Goal: Information Seeking & Learning: Find specific fact

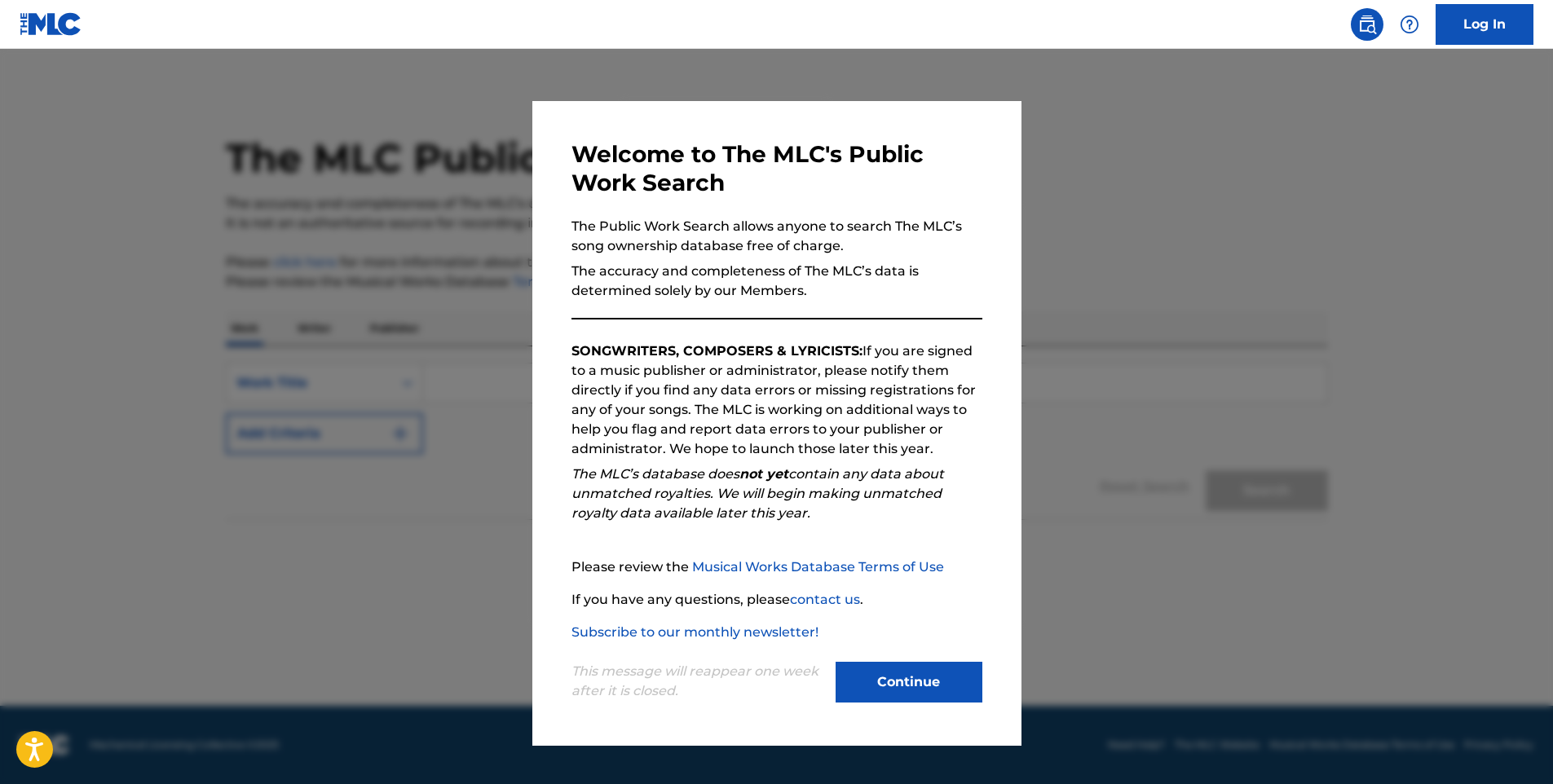
click at [884, 694] on button "Continue" at bounding box center [908, 682] width 146 height 40
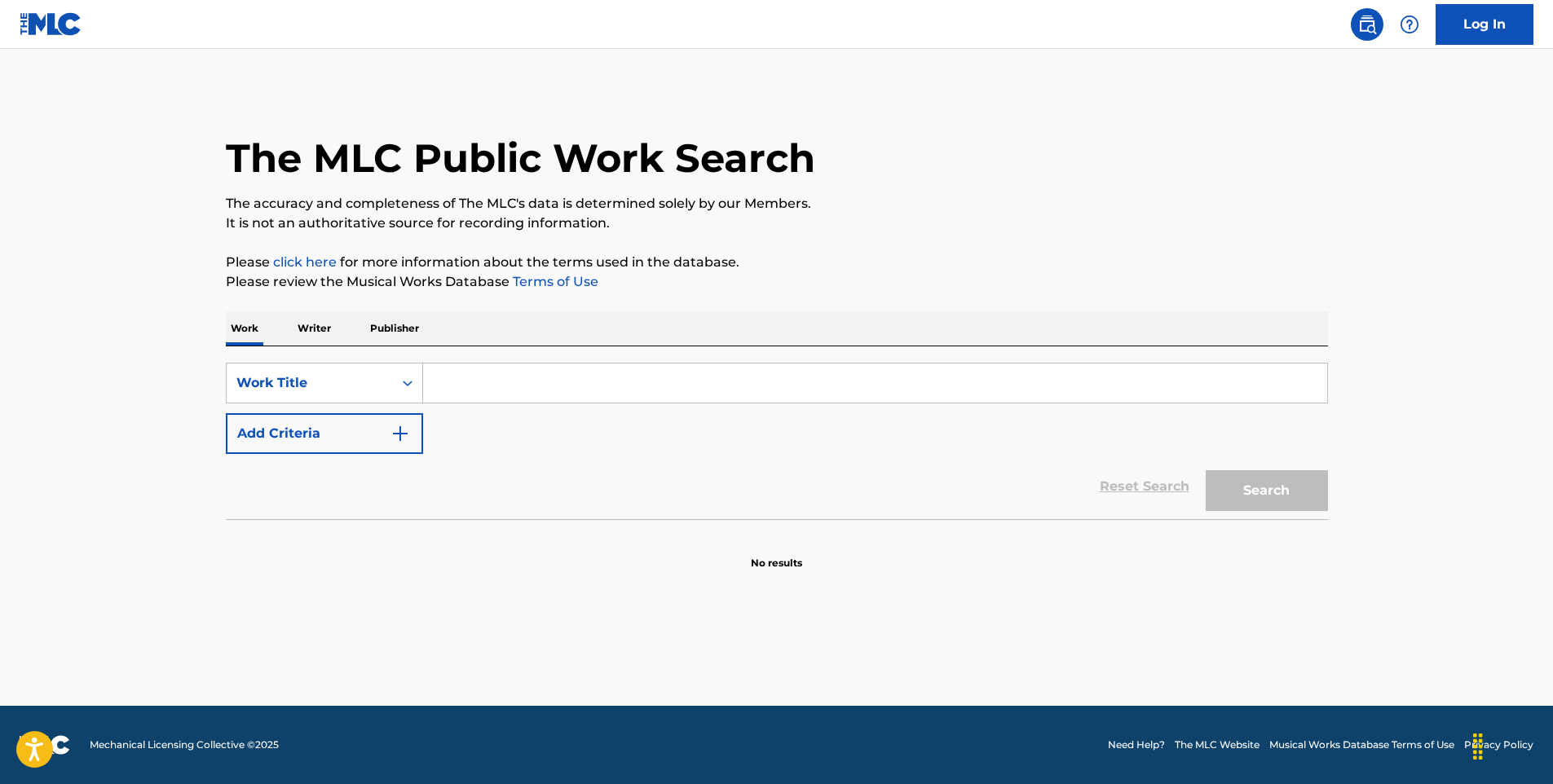
click at [509, 391] on input "Search Form" at bounding box center [875, 382] width 904 height 39
paste input "The Sidewalks of [US_STATE]"
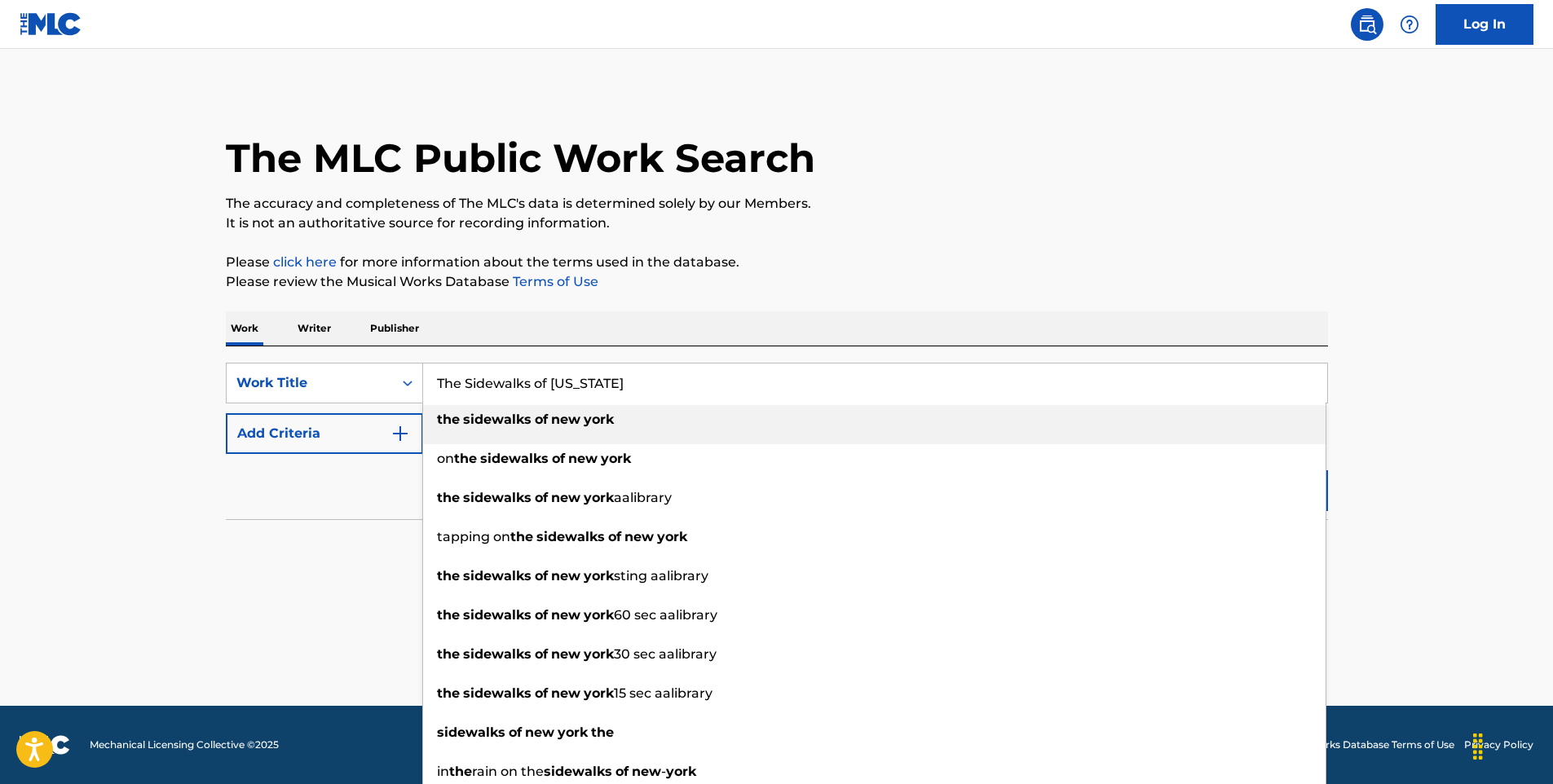
type input "The Sidewalks of [US_STATE]"
click at [498, 423] on strong "sidewalks" at bounding box center [498, 419] width 69 height 15
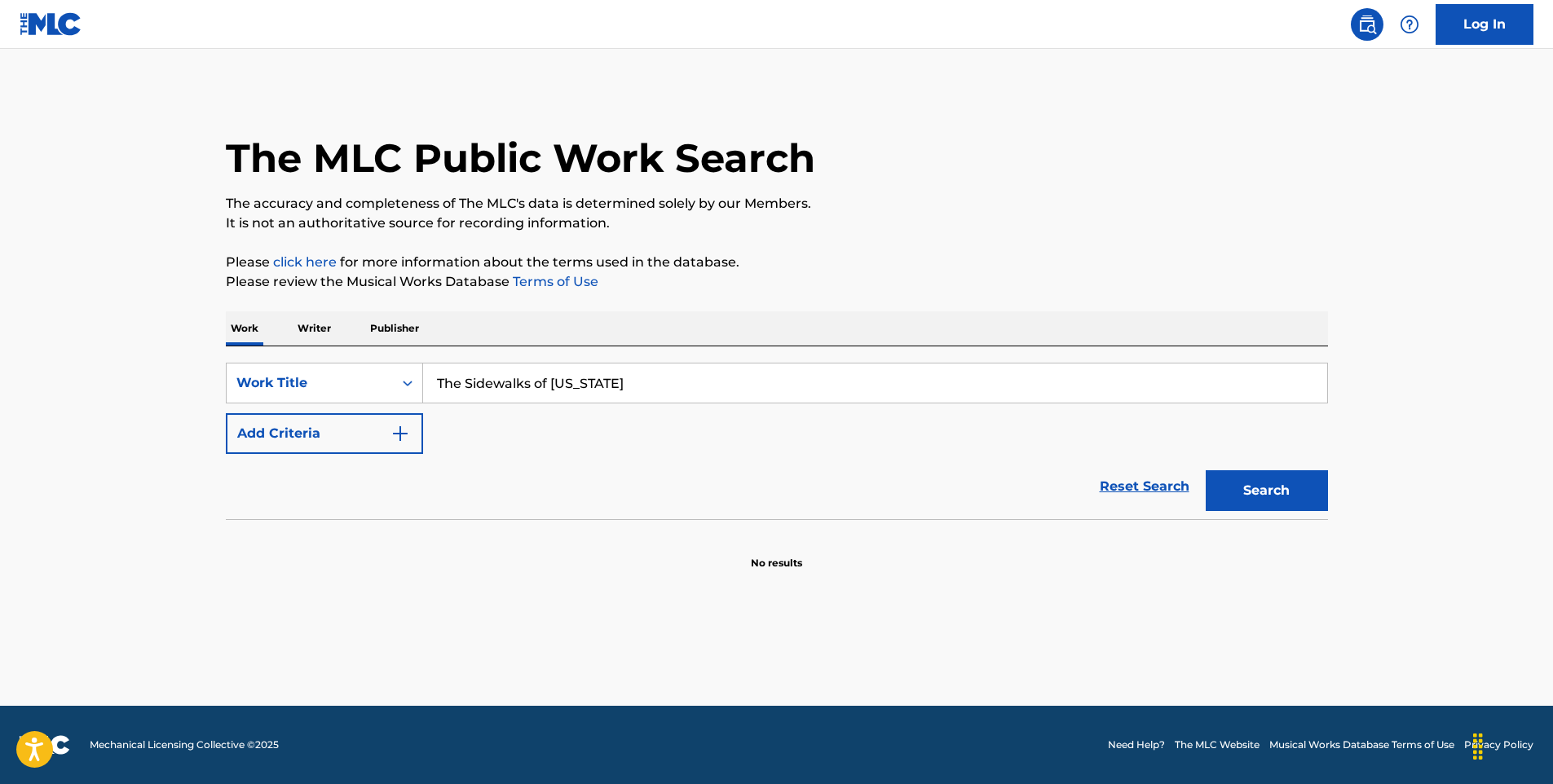
click at [388, 433] on button "Add Criteria" at bounding box center [324, 433] width 197 height 40
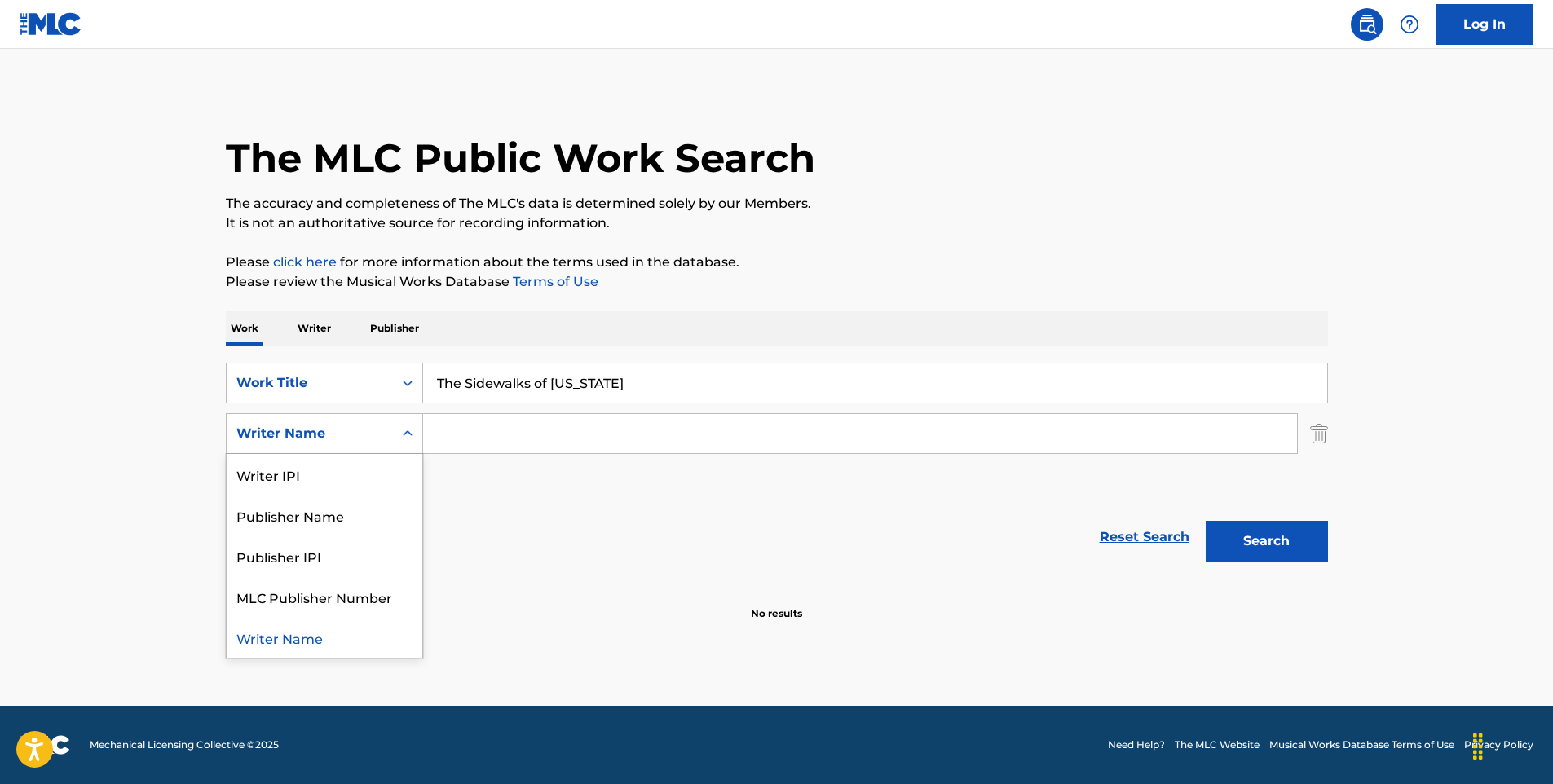
click at [411, 434] on icon "Search Form" at bounding box center [407, 433] width 16 height 16
click at [486, 435] on input "Search Form" at bounding box center [859, 433] width 874 height 39
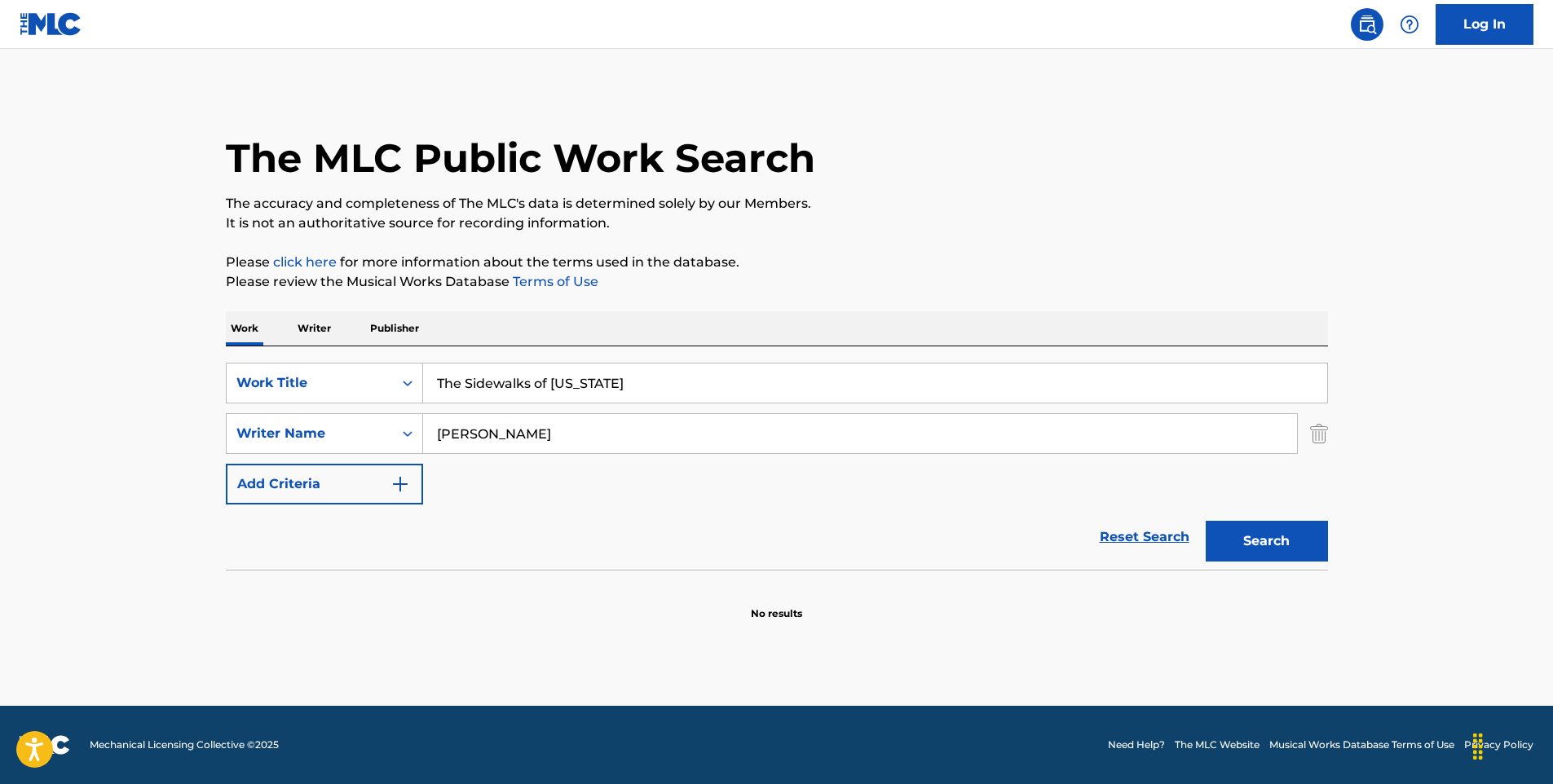
type input "[PERSON_NAME]"
click at [1205, 521] on button "Search" at bounding box center [1266, 540] width 122 height 40
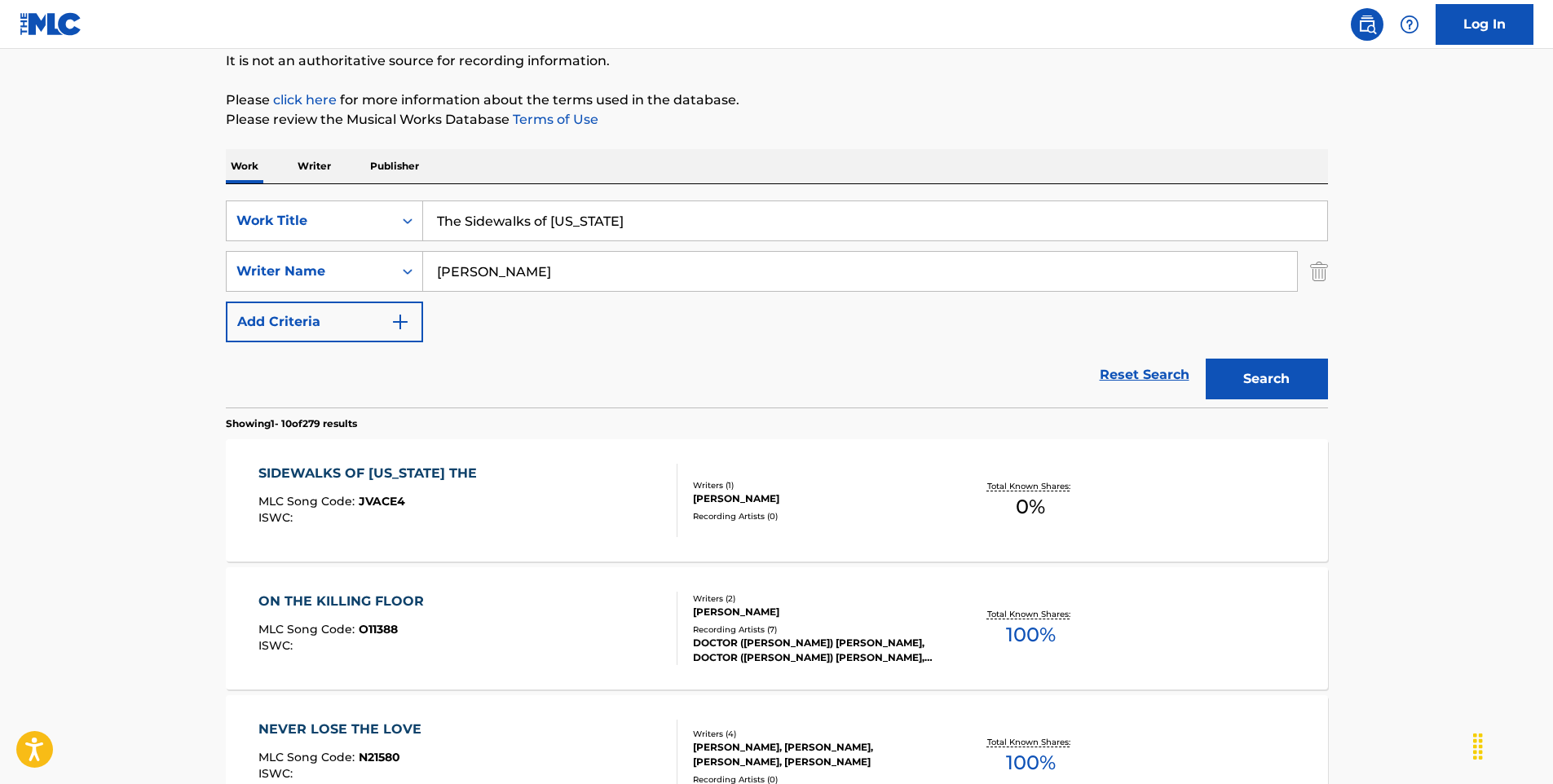
scroll to position [326, 0]
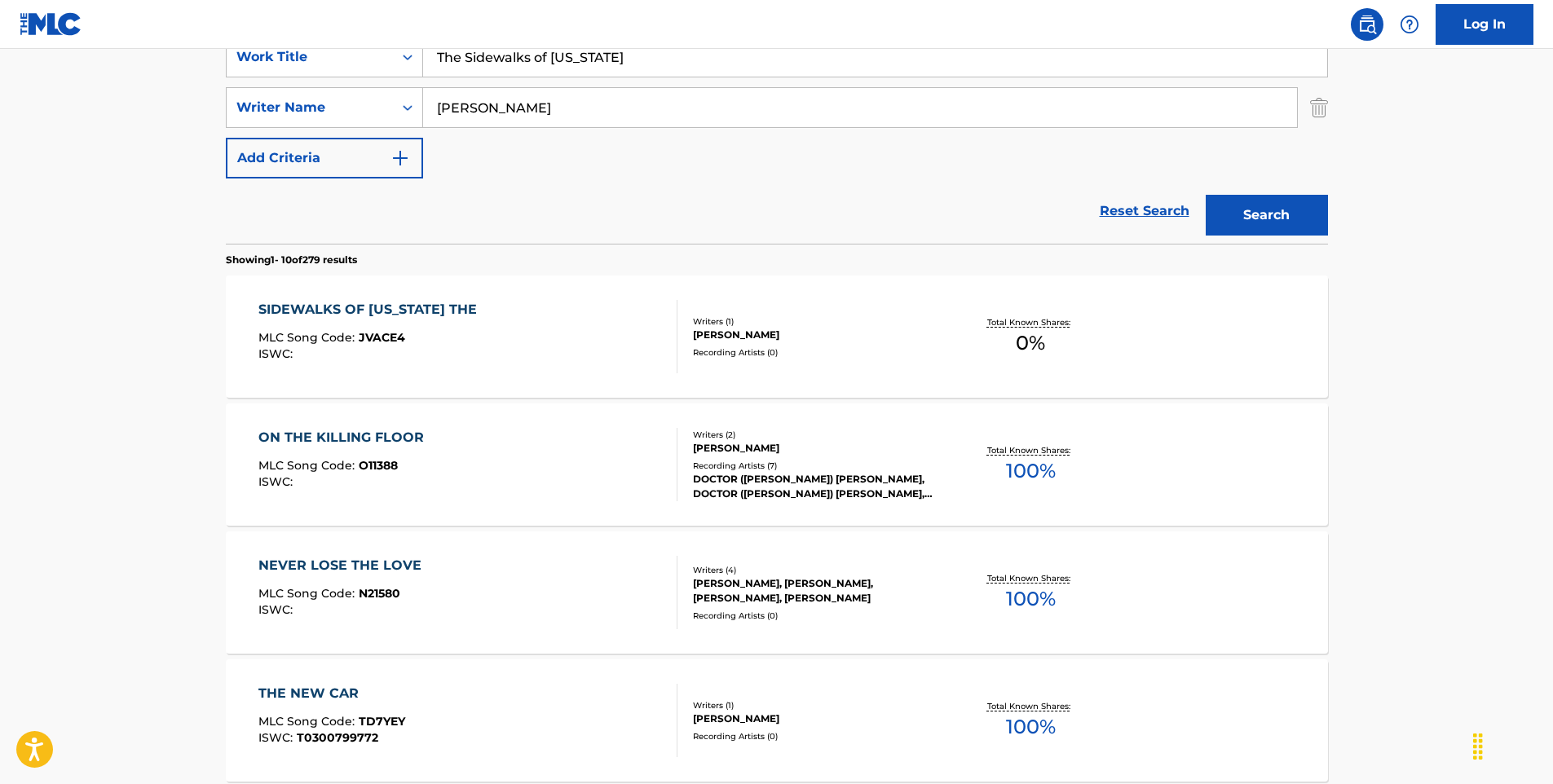
click at [376, 312] on div "SIDEWALKS OF [US_STATE] THE" at bounding box center [371, 309] width 226 height 20
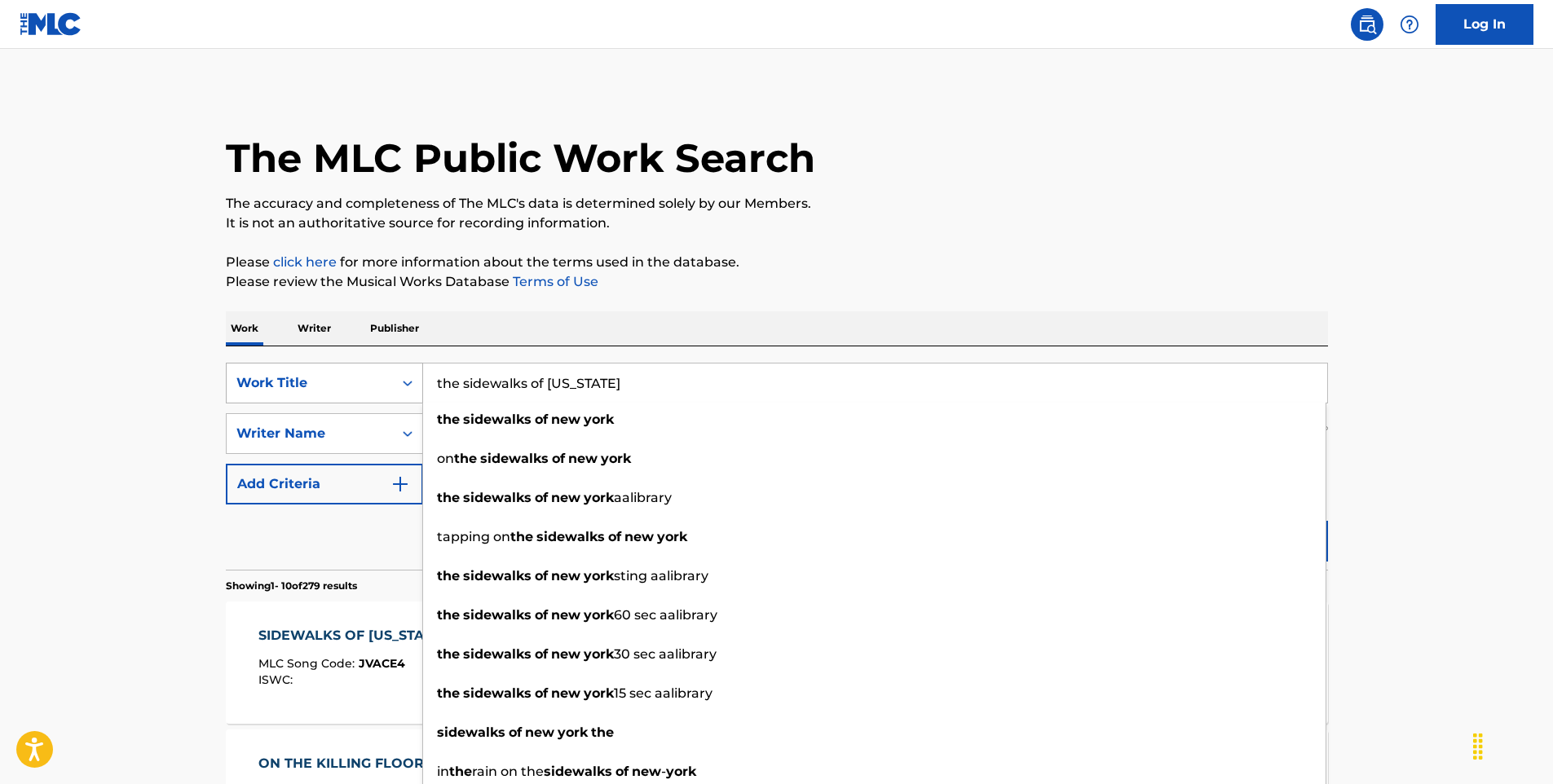
drag, startPoint x: 637, startPoint y: 390, endPoint x: 408, endPoint y: 389, distance: 229.0
click at [408, 389] on div "SearchWithCriteriaf9a95392-2a60-4a7f-a412-0a813a798468 Work Title the sidewalks…" at bounding box center [776, 382] width 1102 height 40
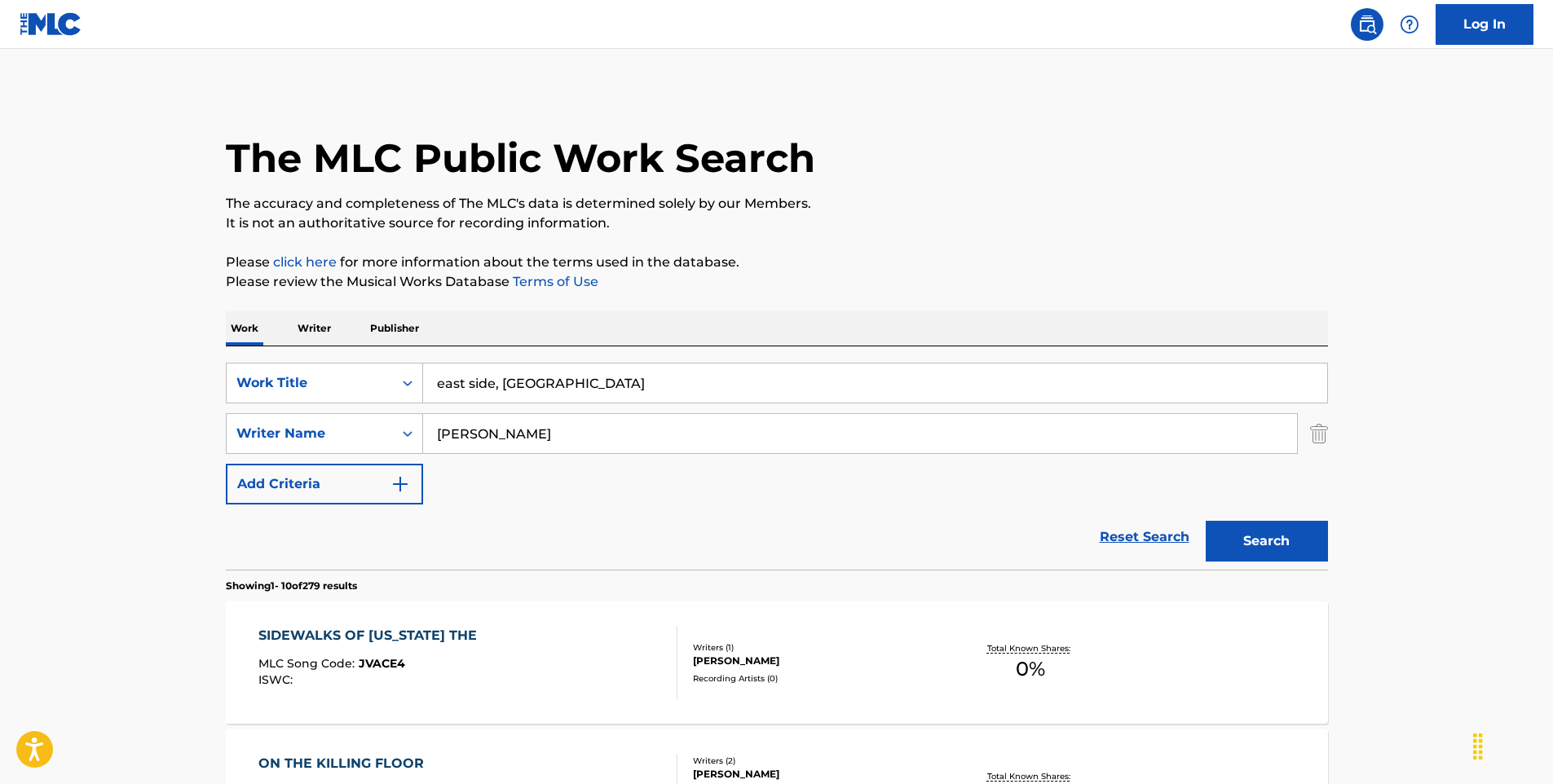
type input "east side, [GEOGRAPHIC_DATA]"
click at [1253, 543] on button "Search" at bounding box center [1266, 540] width 122 height 40
